Goal: Transaction & Acquisition: Purchase product/service

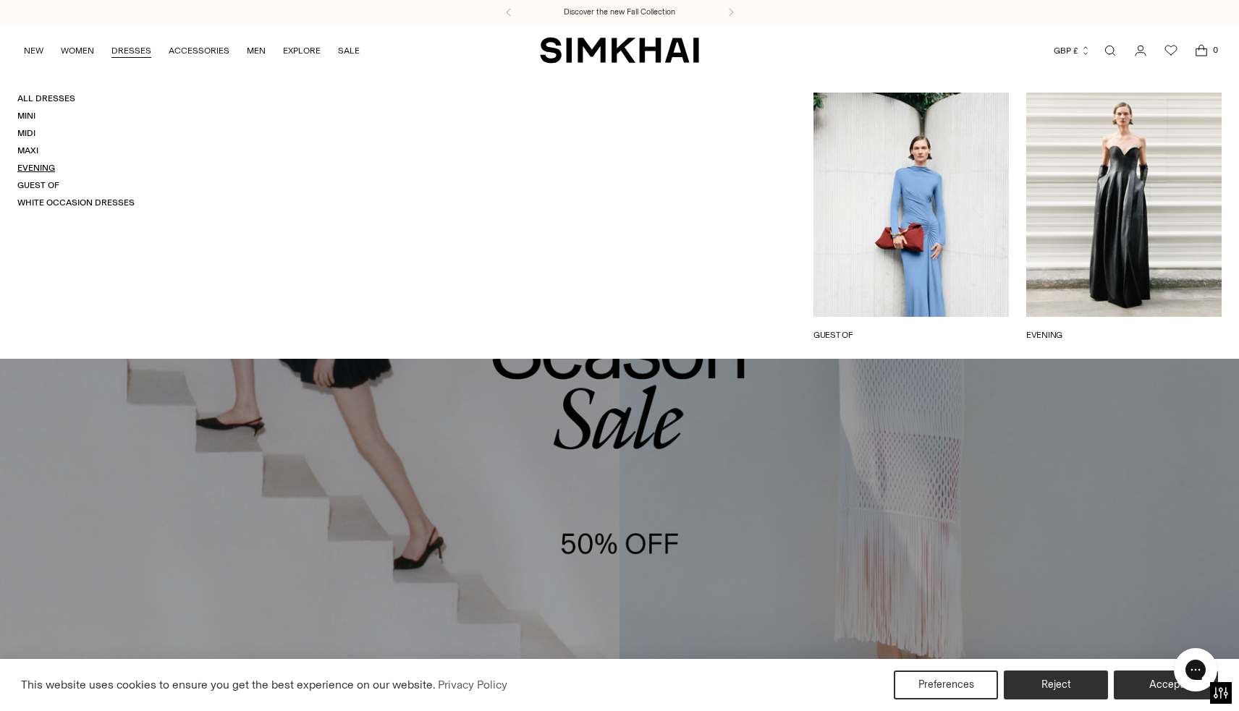
click at [42, 164] on link "Evening" at bounding box center [36, 168] width 38 height 10
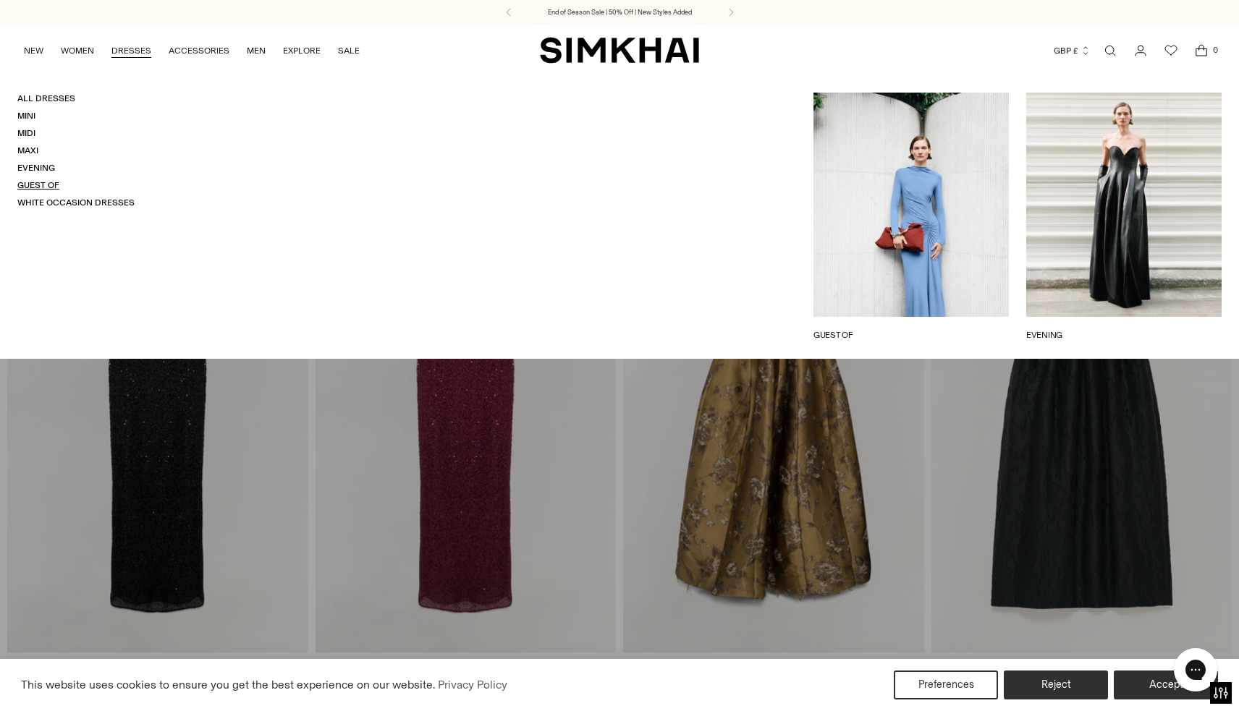
click at [45, 182] on link "Guest Of" at bounding box center [38, 185] width 42 height 10
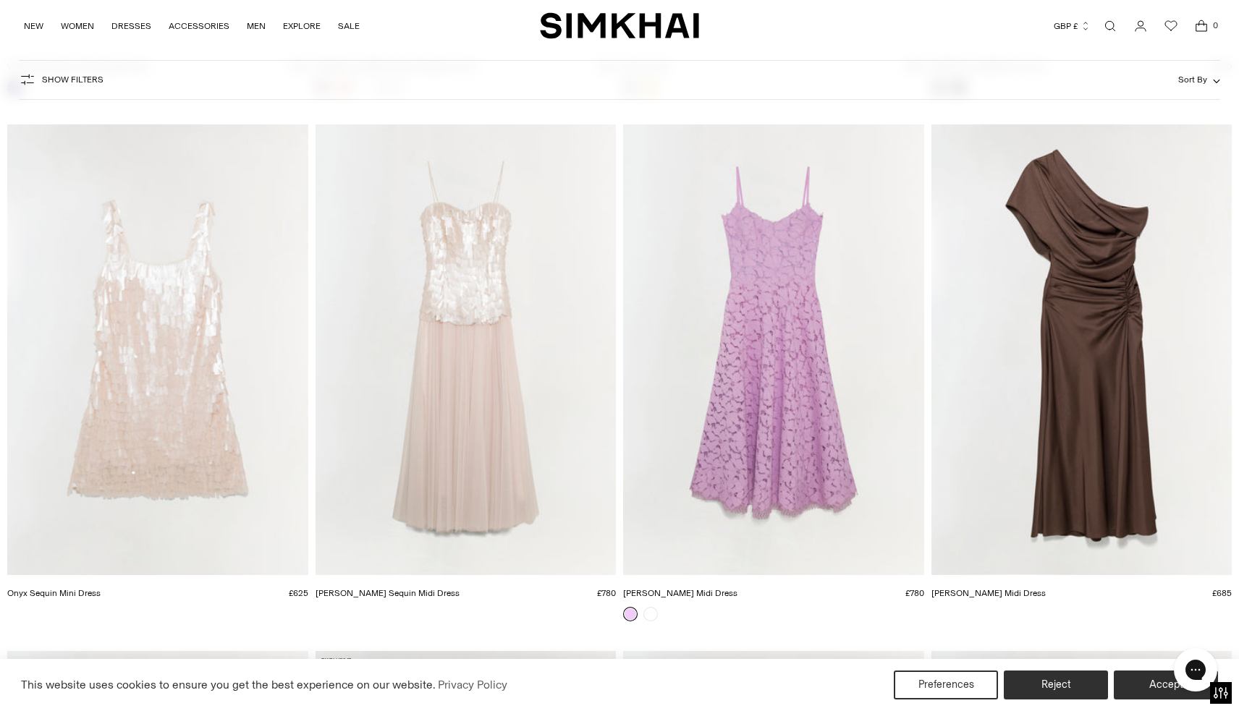
scroll to position [1661, 0]
click at [0, 0] on img "Joanna Satin Midi Dress" at bounding box center [0, 0] width 0 height 0
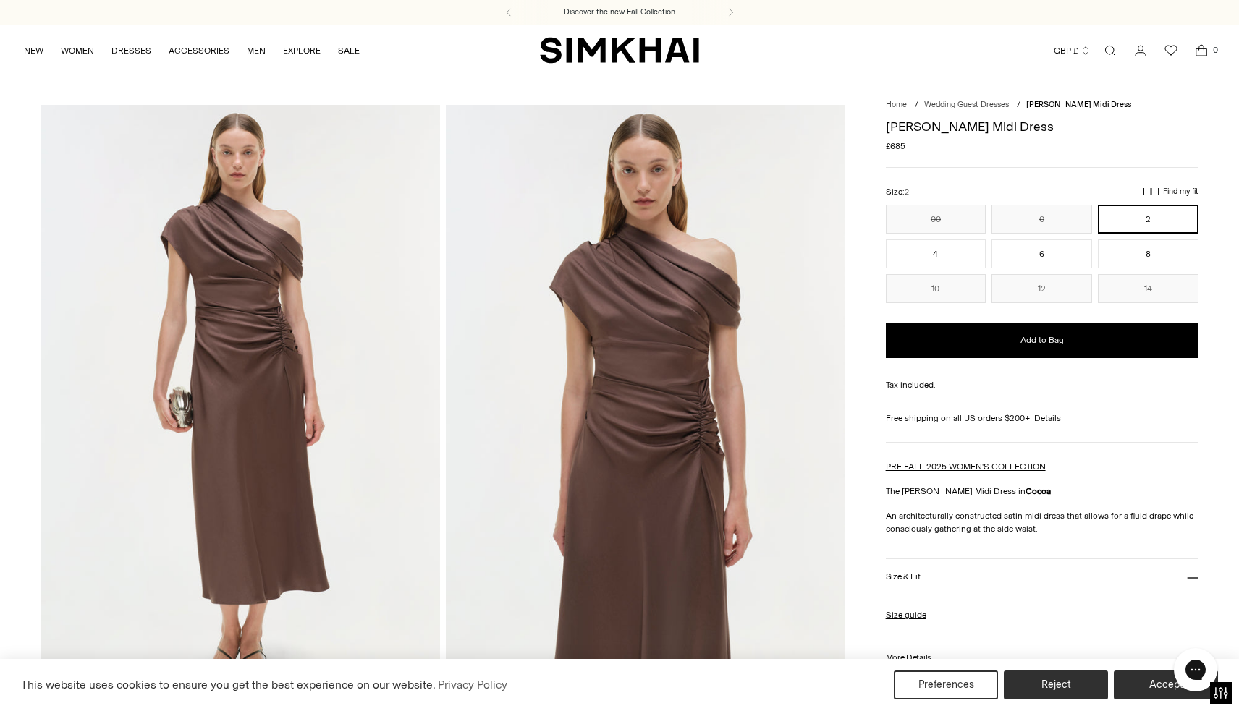
click at [650, 360] on img at bounding box center [645, 404] width 399 height 598
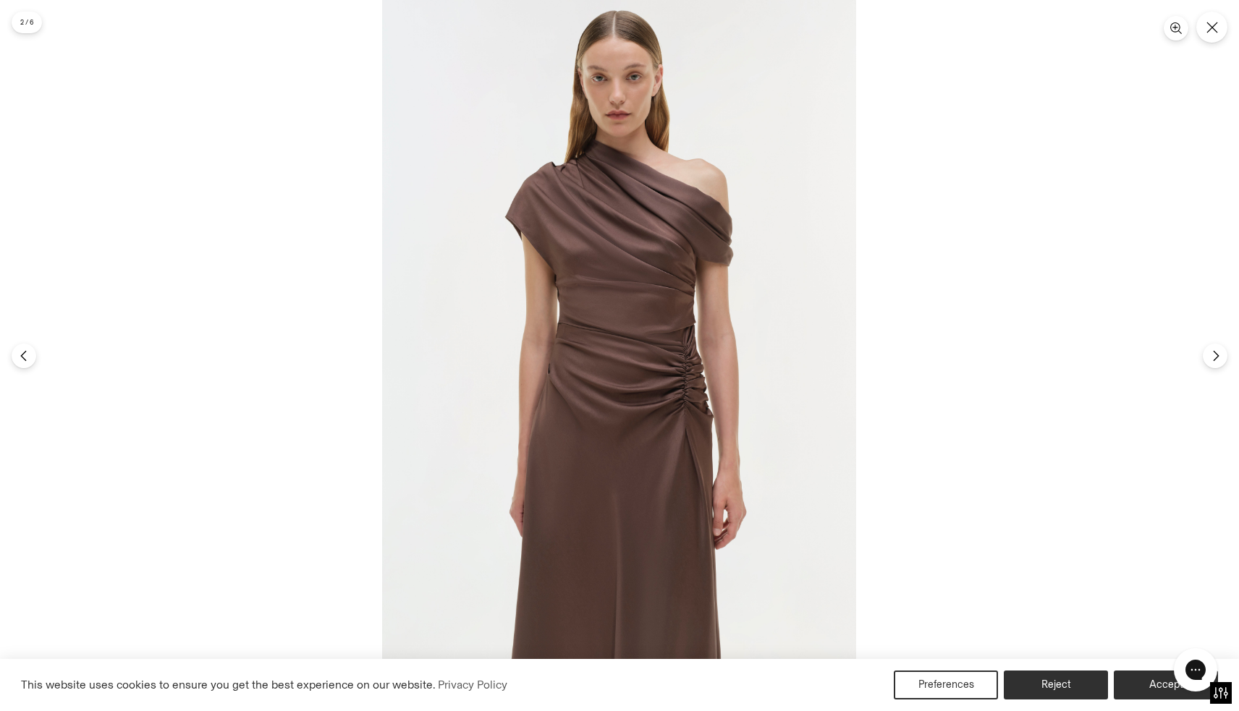
click at [636, 337] on img at bounding box center [619, 355] width 474 height 711
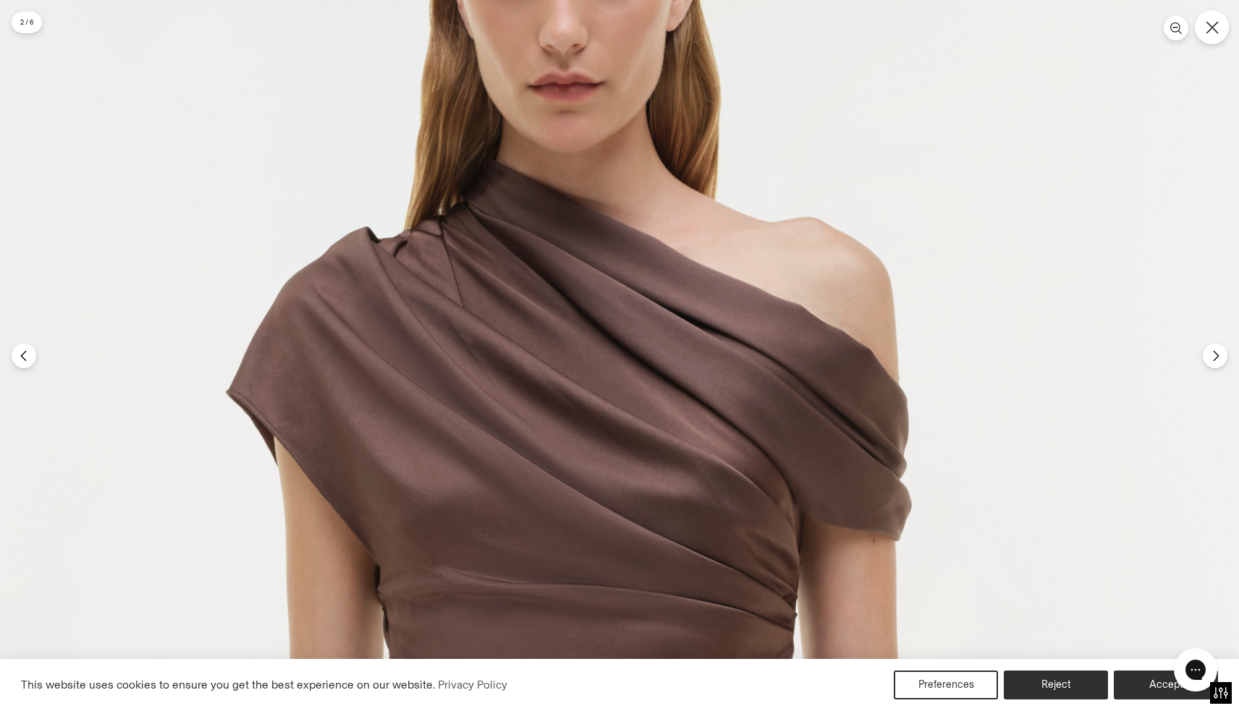
click at [1211, 23] on icon "Close" at bounding box center [1211, 27] width 13 height 13
